Goal: Information Seeking & Learning: Learn about a topic

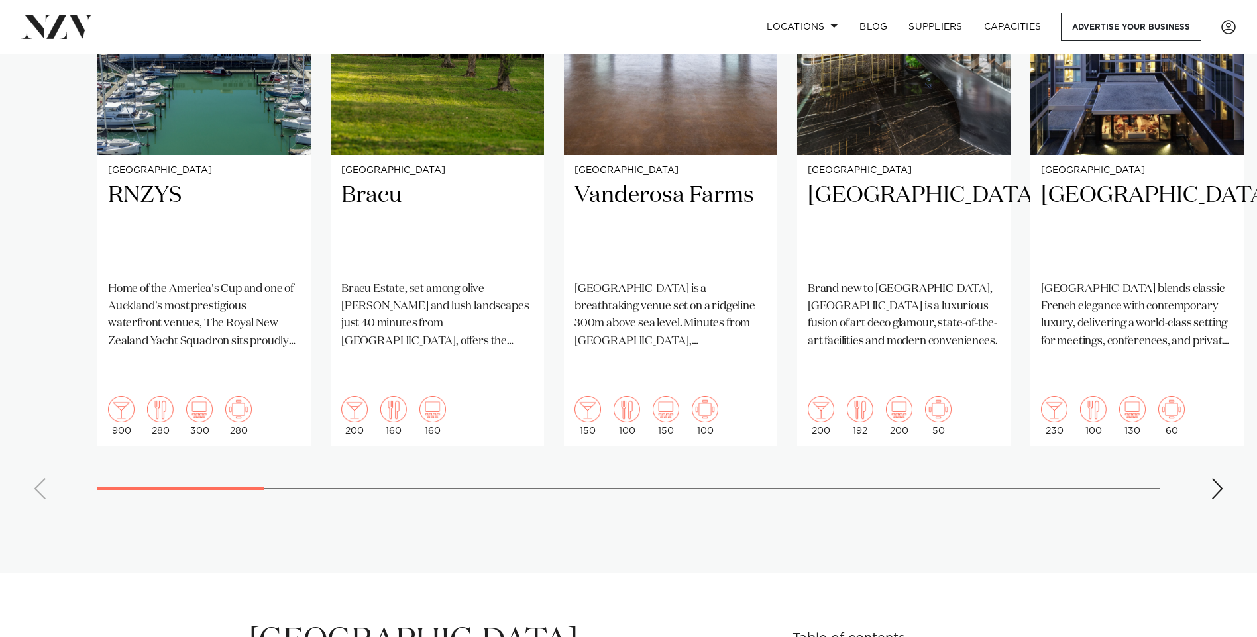
scroll to position [1126, 0]
click at [1220, 479] on div "Next slide" at bounding box center [1216, 489] width 13 height 21
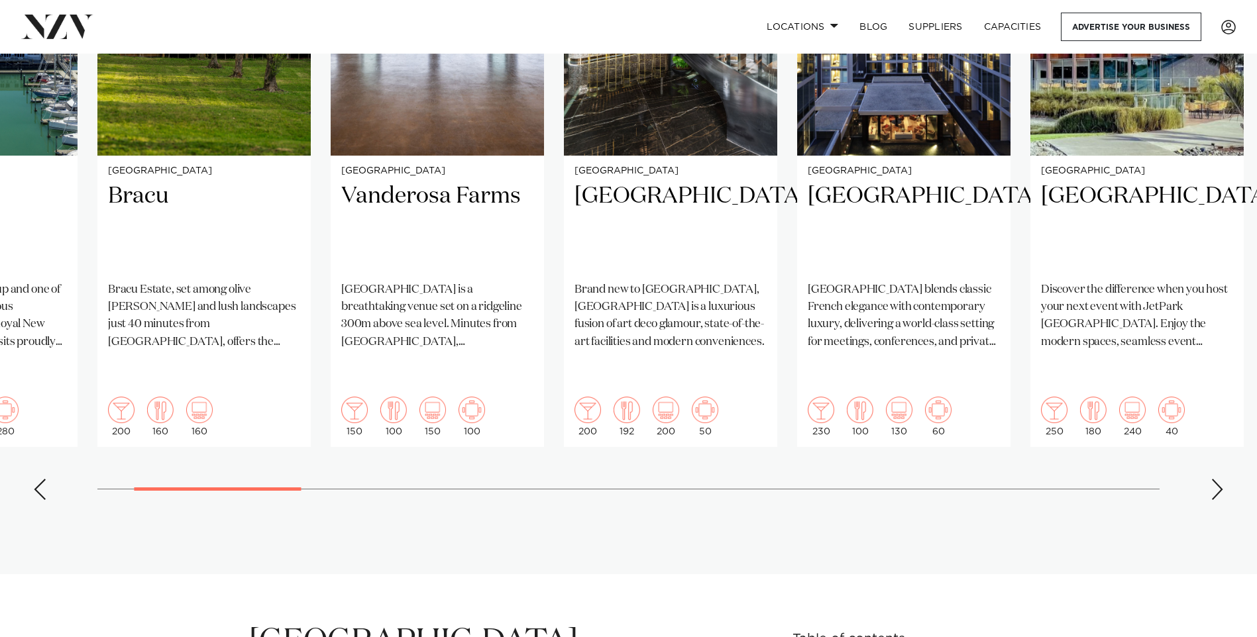
click at [1220, 479] on div "Next slide" at bounding box center [1216, 489] width 13 height 21
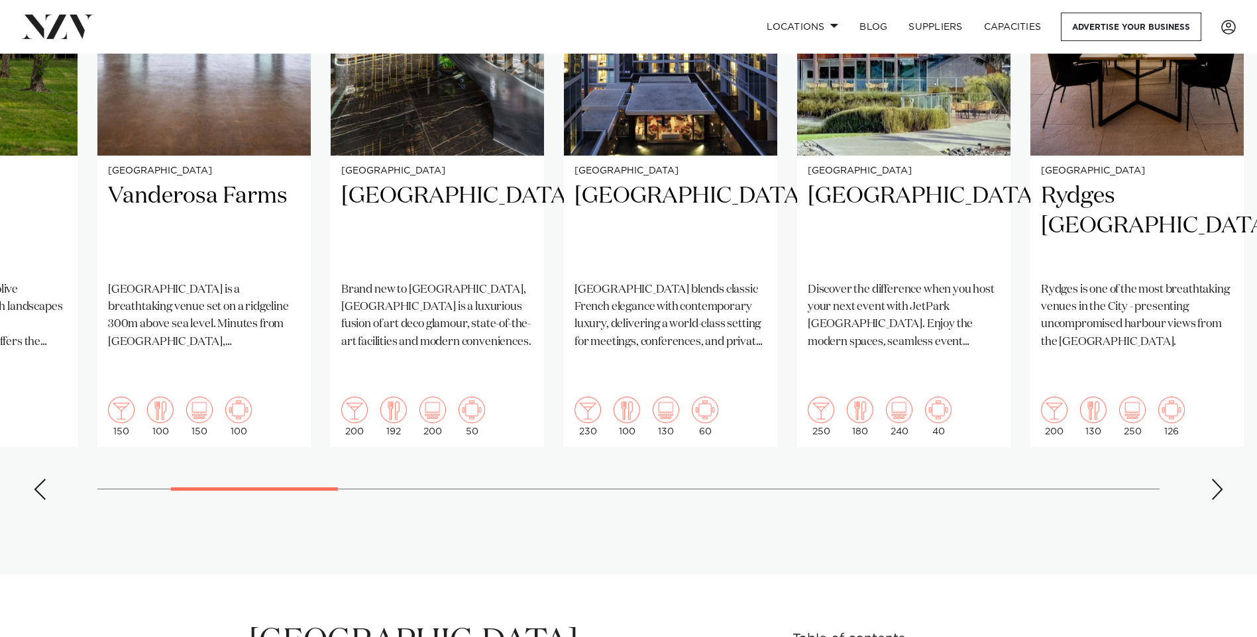
click at [1220, 479] on div "Next slide" at bounding box center [1216, 489] width 13 height 21
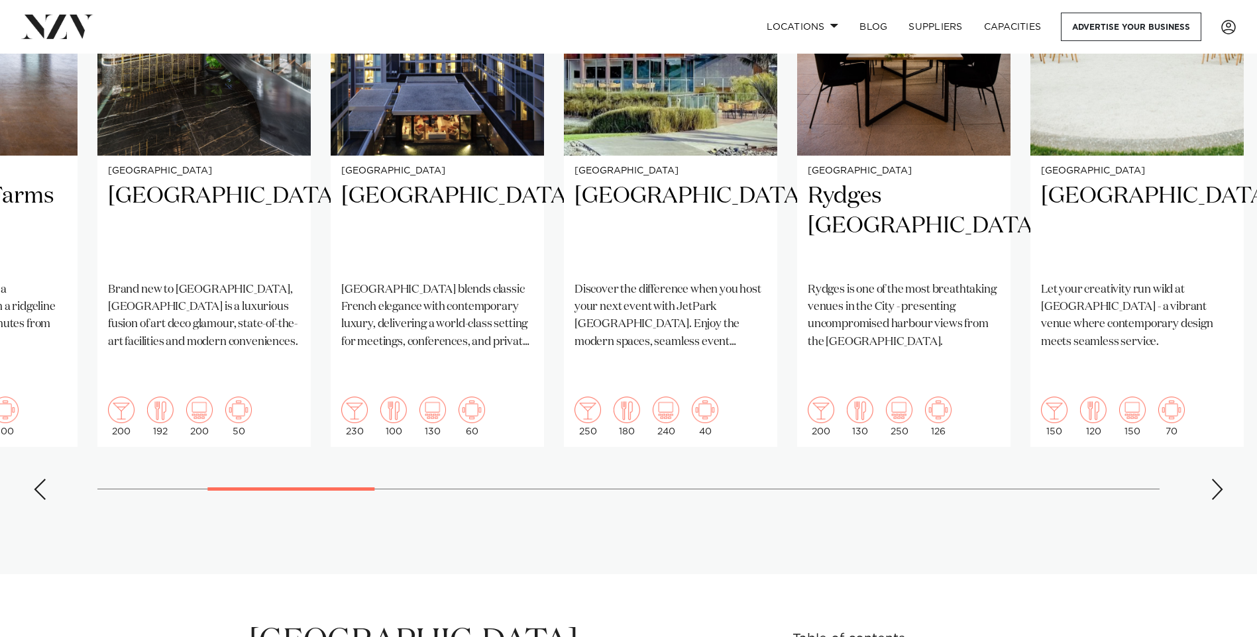
click at [1220, 479] on div "Next slide" at bounding box center [1216, 489] width 13 height 21
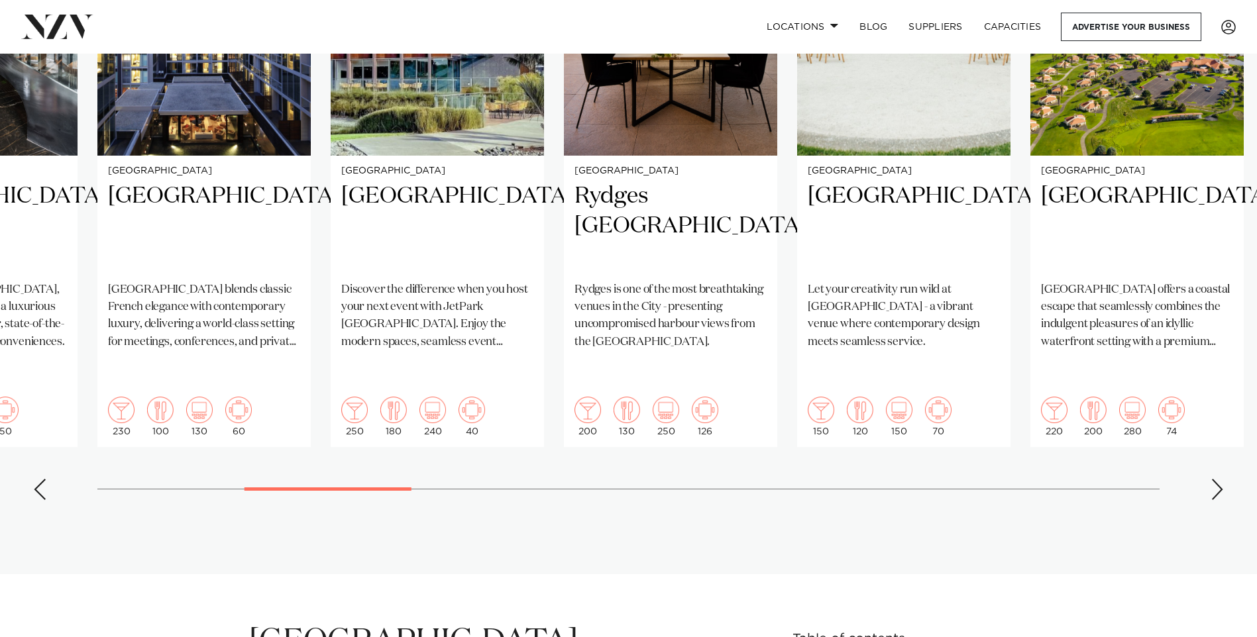
click at [1220, 479] on div "Next slide" at bounding box center [1216, 489] width 13 height 21
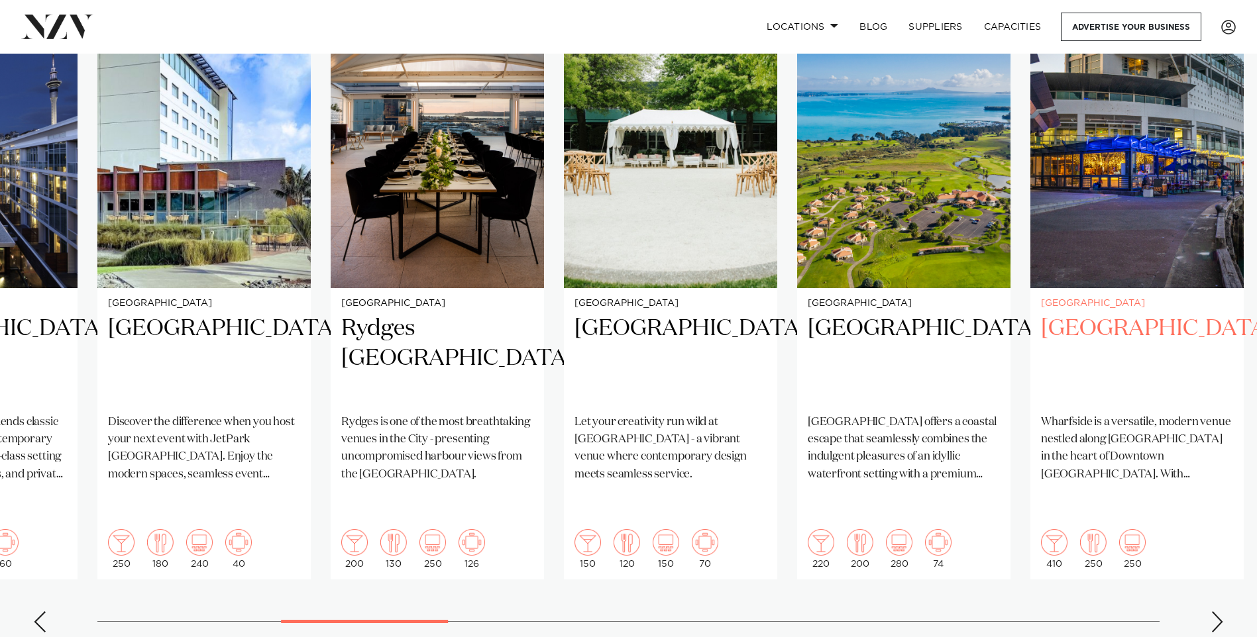
scroll to position [927, 0]
